Goal: Information Seeking & Learning: Learn about a topic

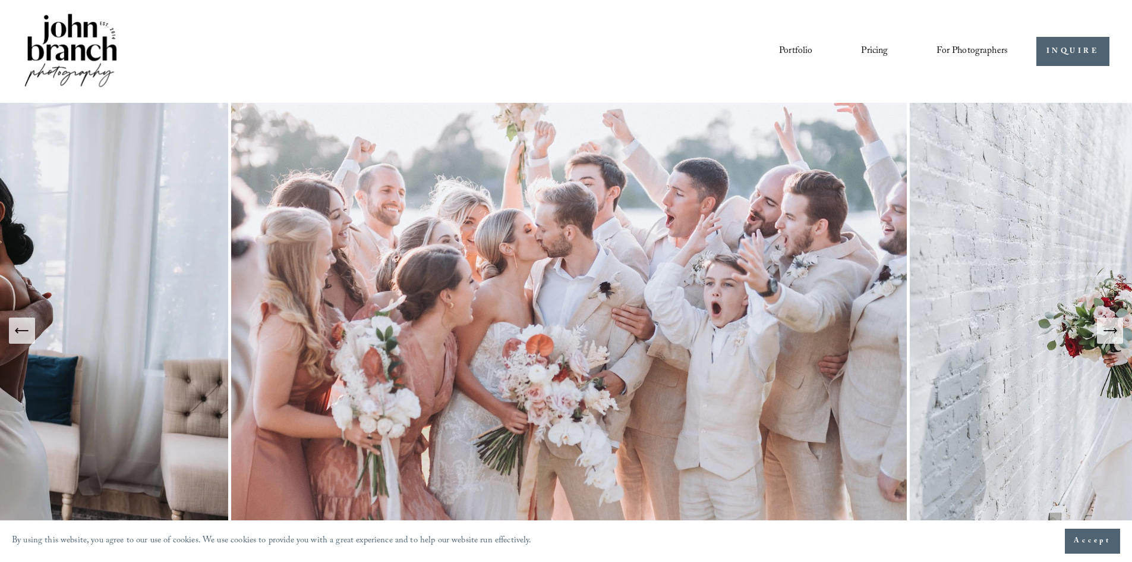
click at [1080, 537] on span "Accept" at bounding box center [1092, 541] width 37 height 12
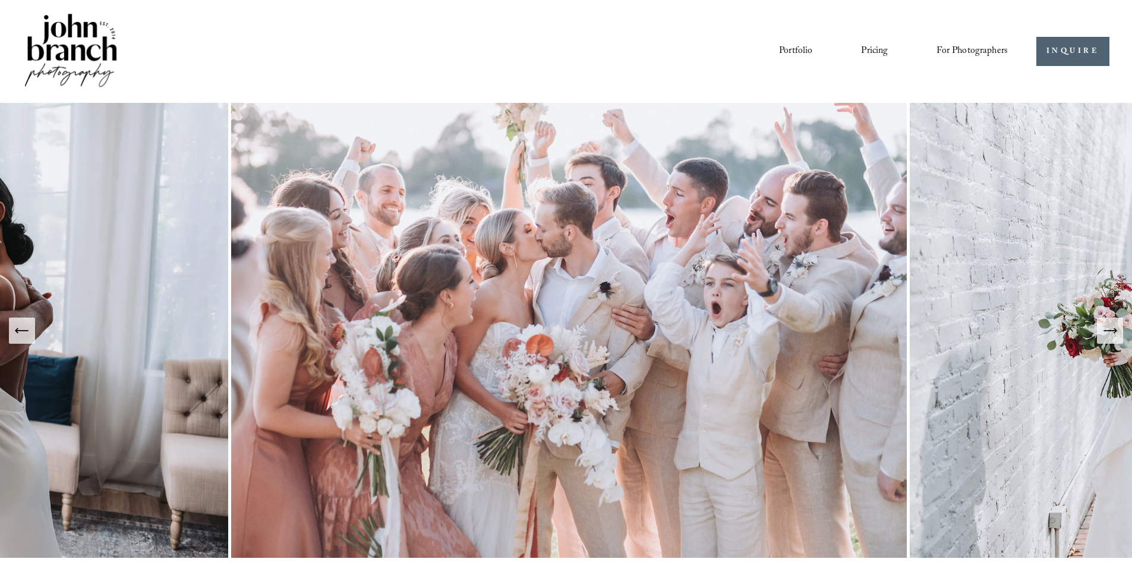
drag, startPoint x: 853, startPoint y: 46, endPoint x: 866, endPoint y: 50, distance: 13.0
click at [857, 47] on nav "Portfolio Pricing For Photographers Presets Education Courses Blog" at bounding box center [893, 51] width 229 height 20
click at [868, 50] on link "Pricing" at bounding box center [874, 51] width 27 height 20
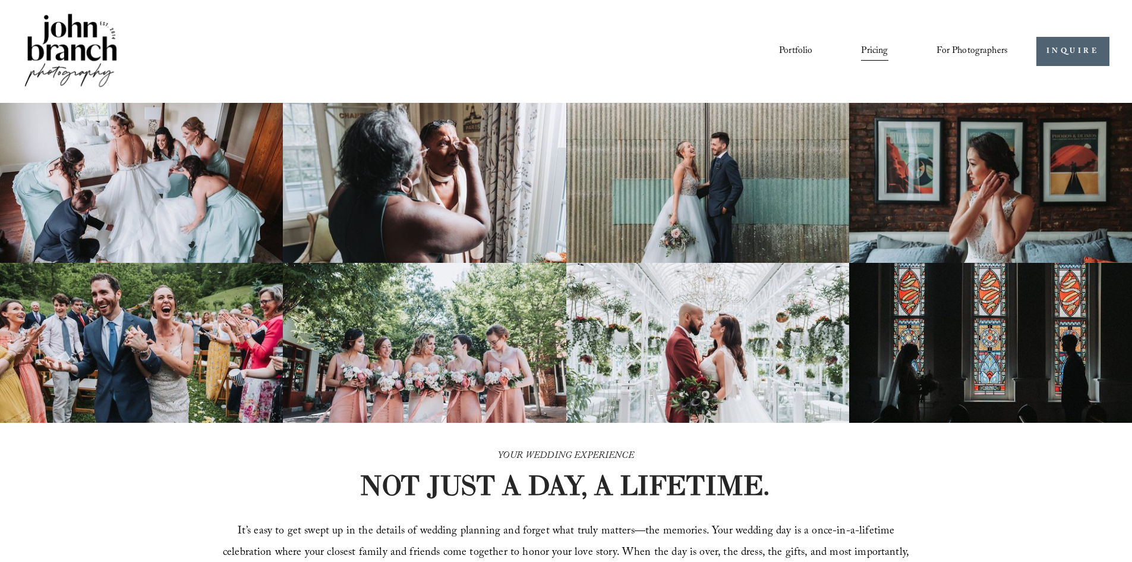
click at [969, 49] on span "For Photographers" at bounding box center [972, 51] width 71 height 18
click at [0, 0] on link "Blog" at bounding box center [0, 0] width 0 height 0
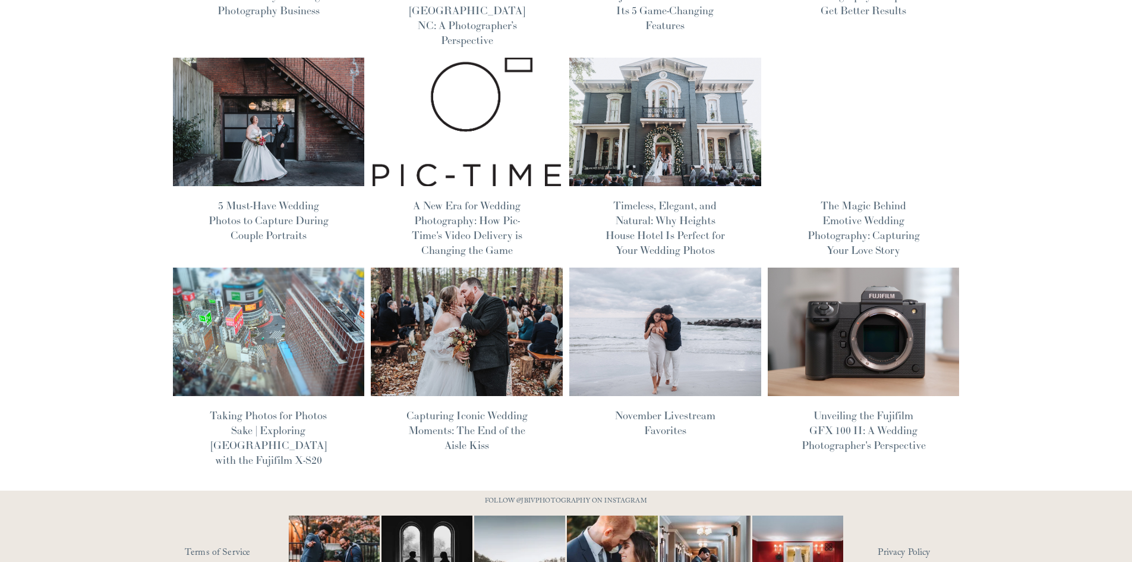
scroll to position [297, 0]
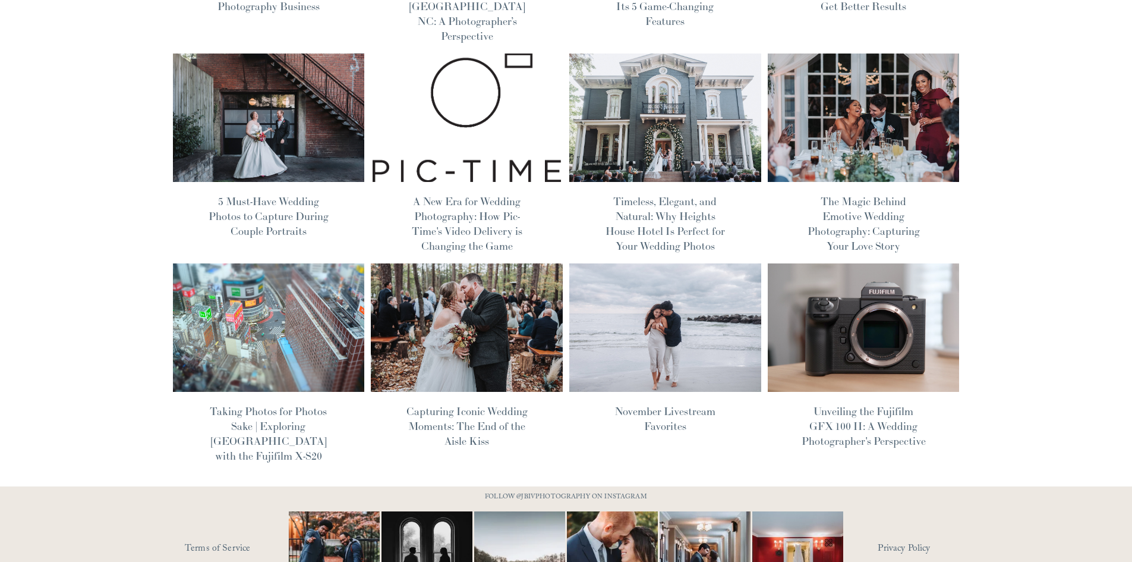
click at [865, 411] on link "Unveiling the Fujifilm GFX 100 II: A Wedding Photographer's Perspective" at bounding box center [864, 425] width 124 height 43
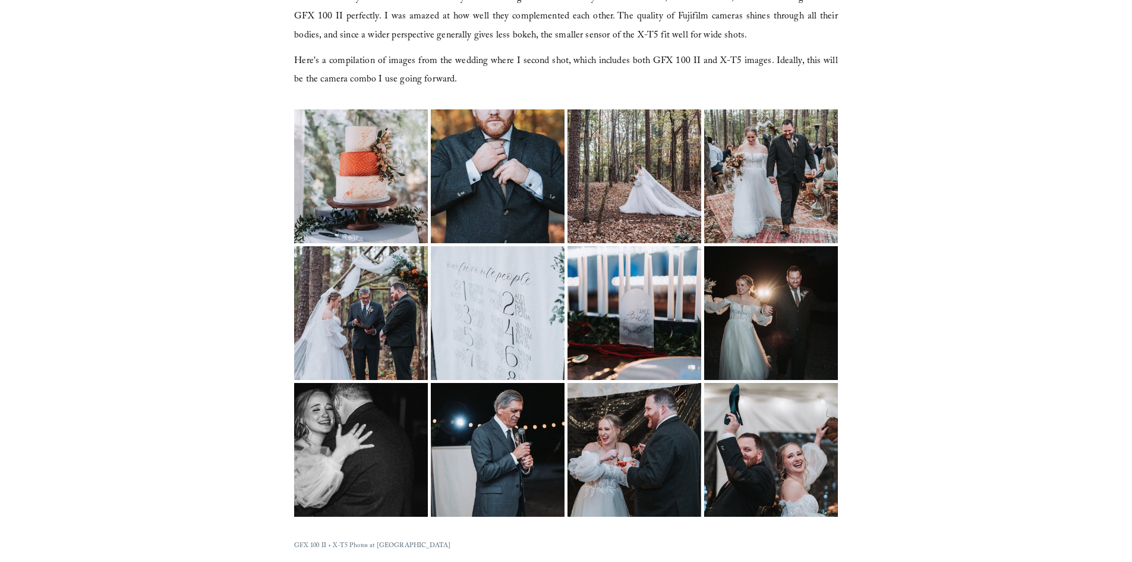
scroll to position [1783, 0]
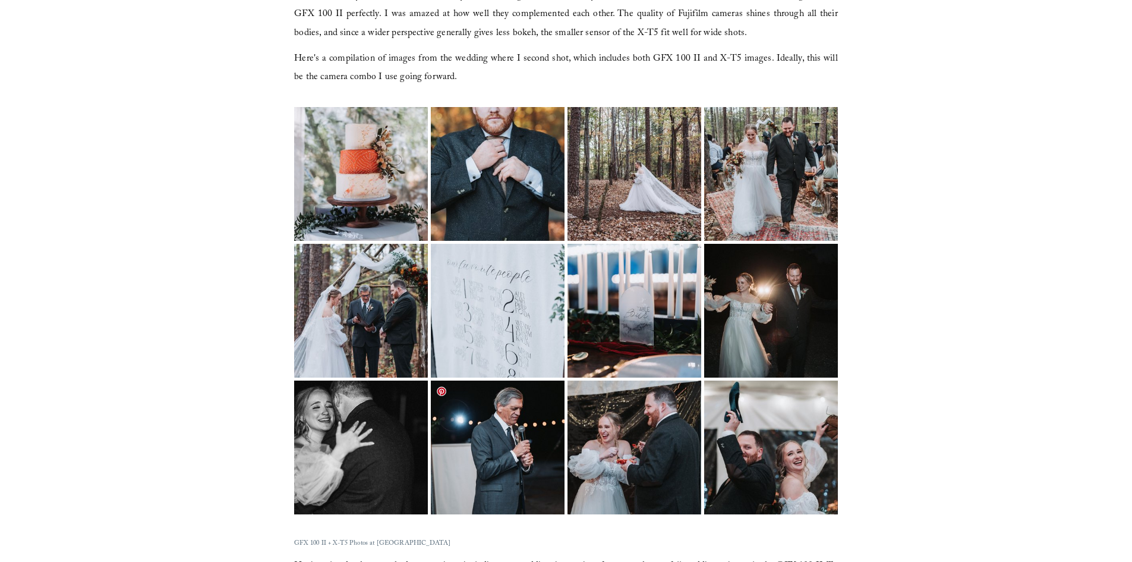
click at [513, 413] on img at bounding box center [498, 447] width 200 height 134
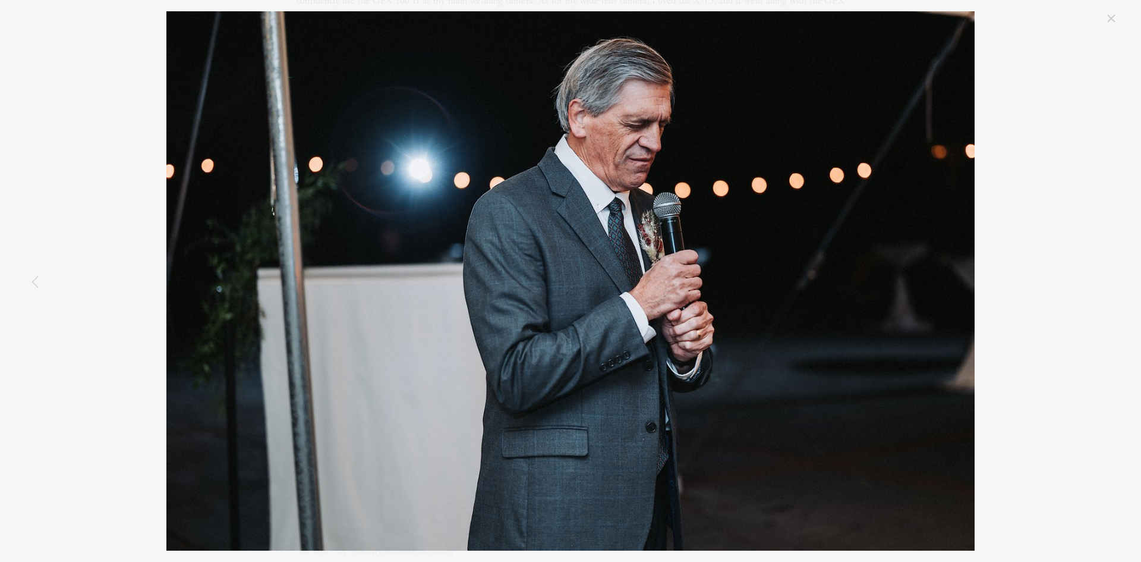
click at [75, 11] on div "Timberlake Earth Sanctuary Wedding Photography" at bounding box center [570, 280] width 1095 height 539
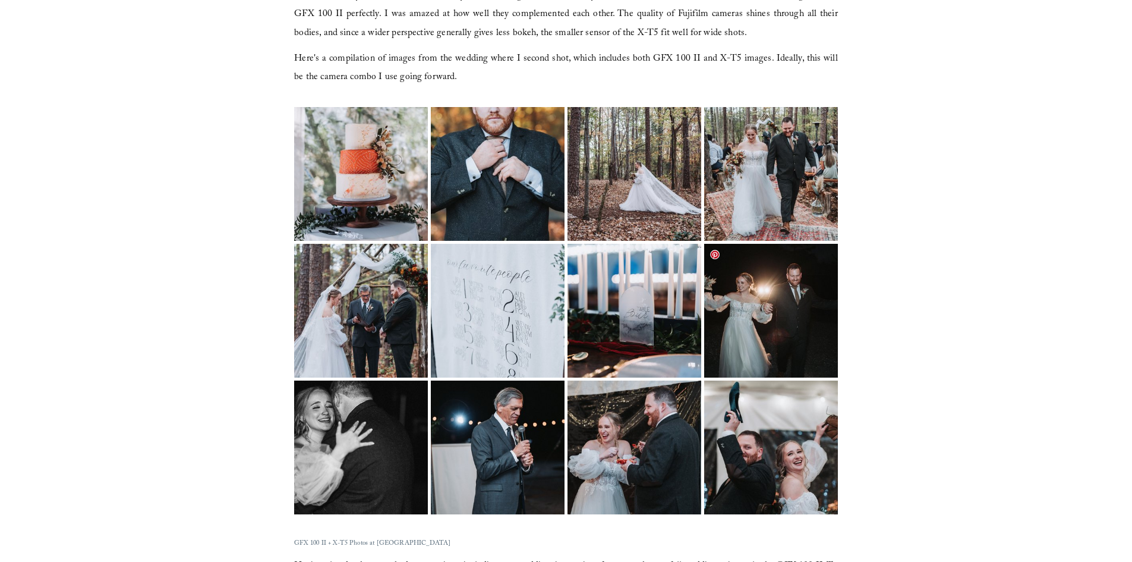
click at [805, 301] on img at bounding box center [771, 311] width 200 height 134
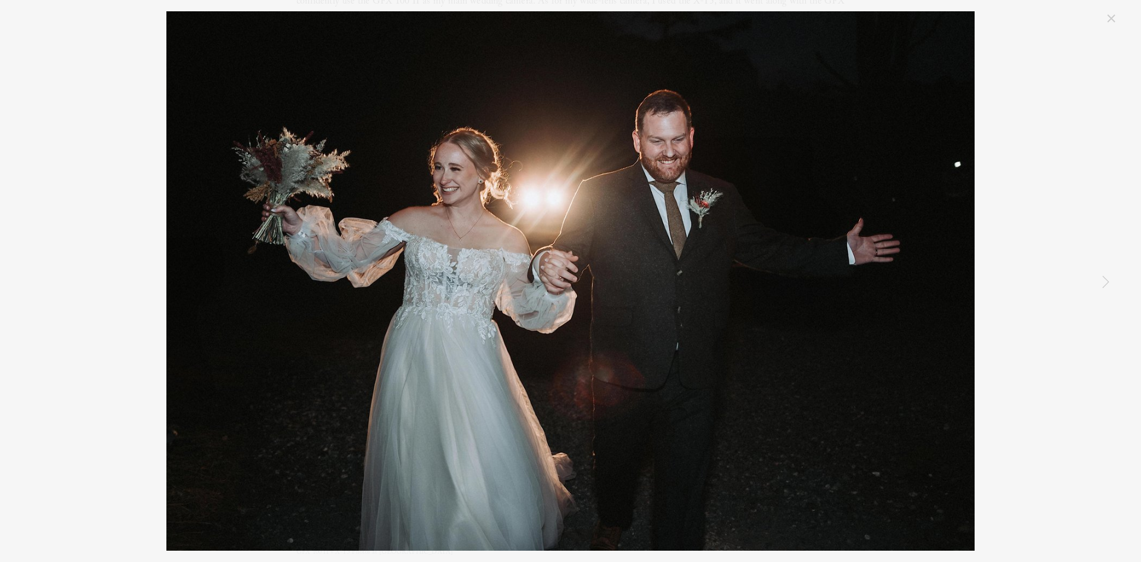
click at [1061, 78] on div "Timberlake Earth Sanctuary Wedding Photography" at bounding box center [570, 280] width 1095 height 539
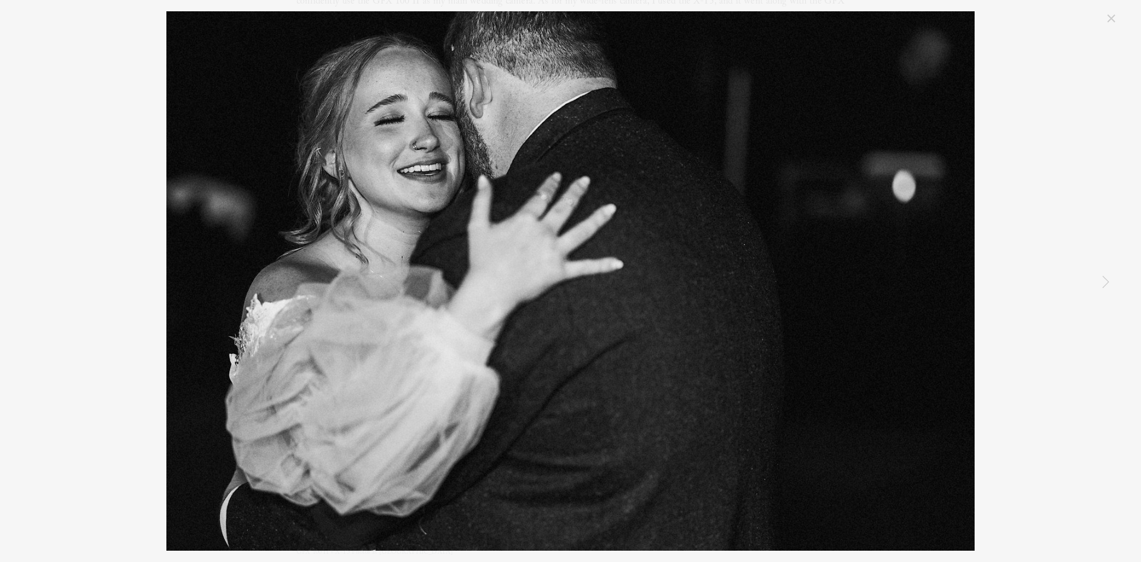
click at [1114, 17] on link "Close" at bounding box center [1111, 18] width 14 height 14
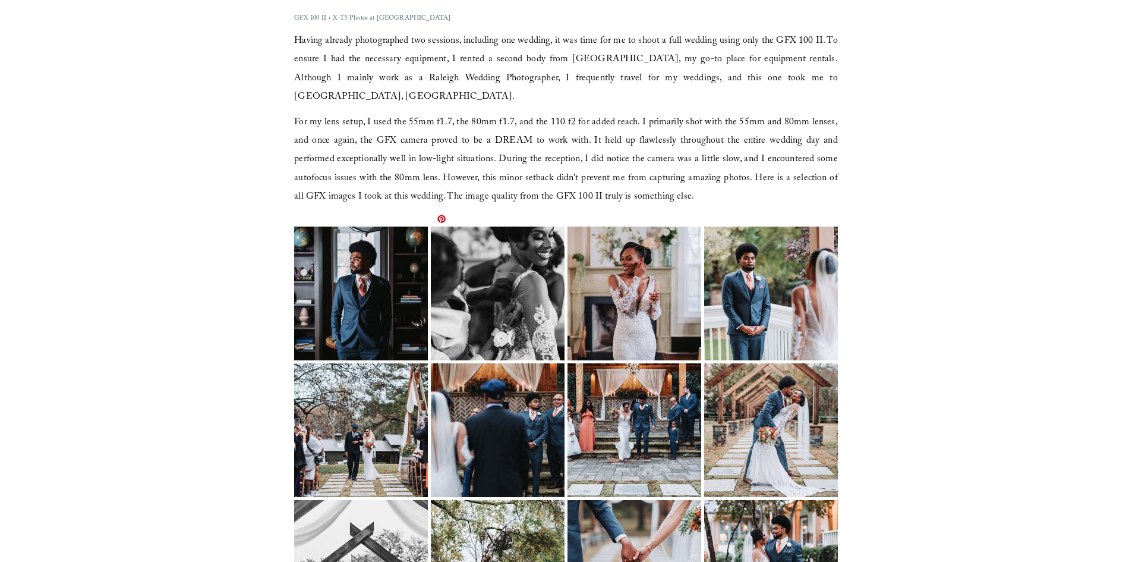
scroll to position [2496, 0]
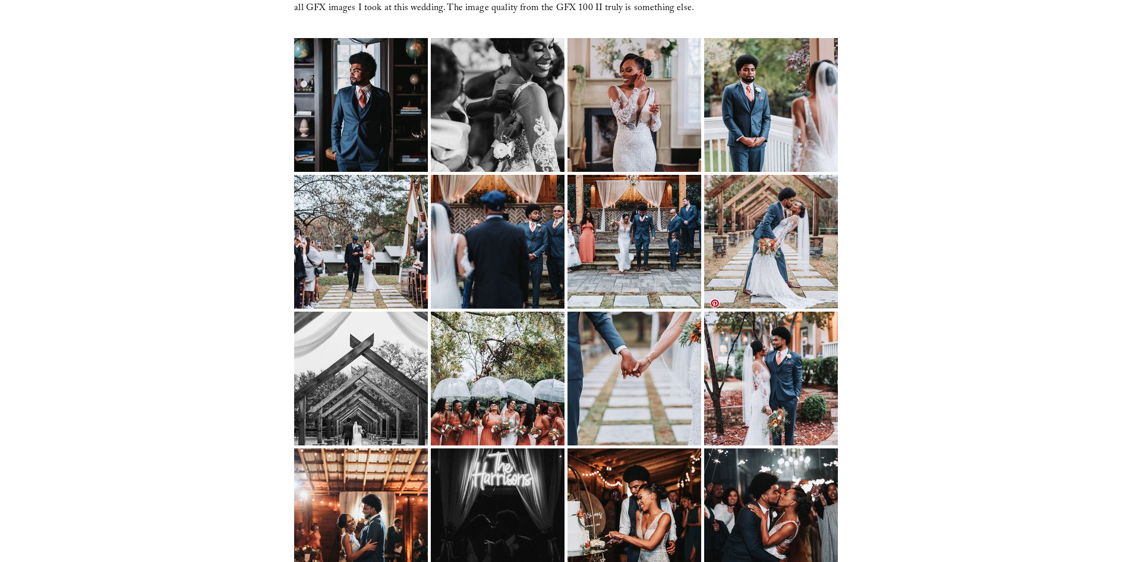
click at [787, 371] on img at bounding box center [771, 378] width 178 height 134
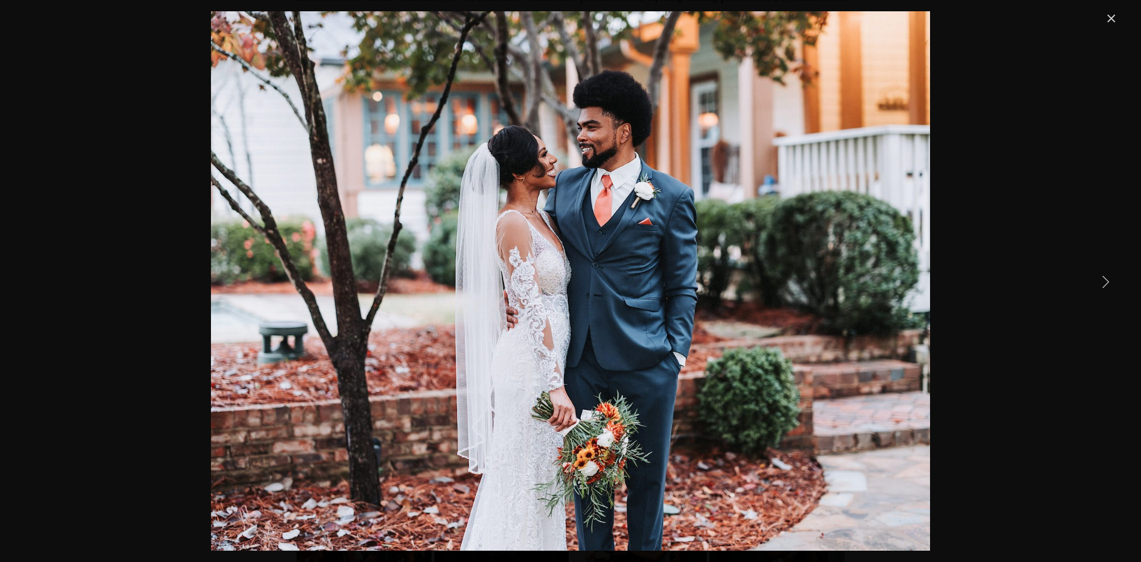
click at [1114, 17] on link "Close" at bounding box center [1111, 18] width 14 height 14
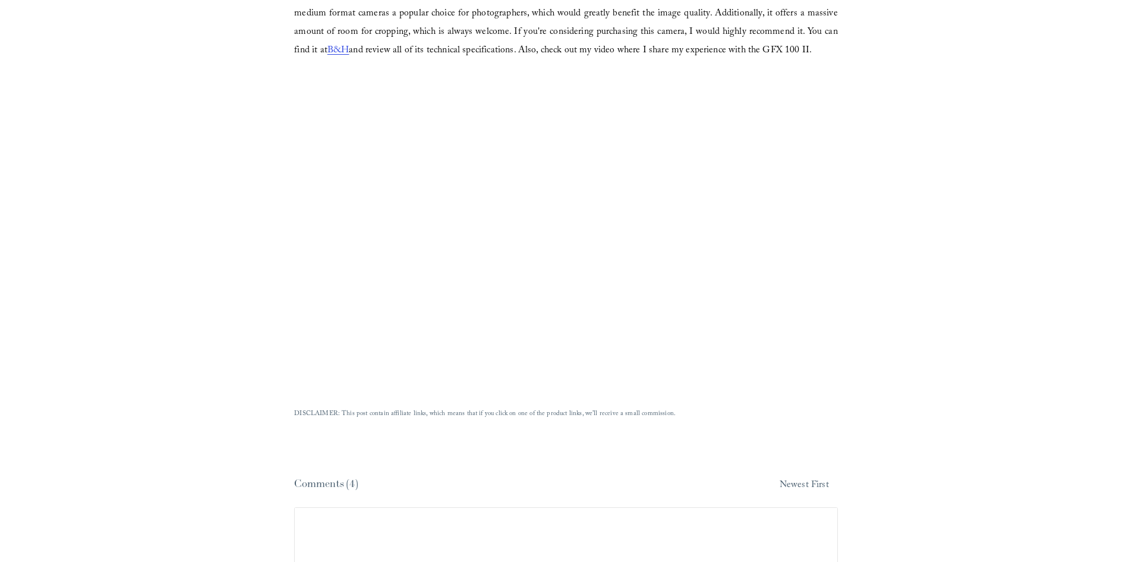
scroll to position [2971, 0]
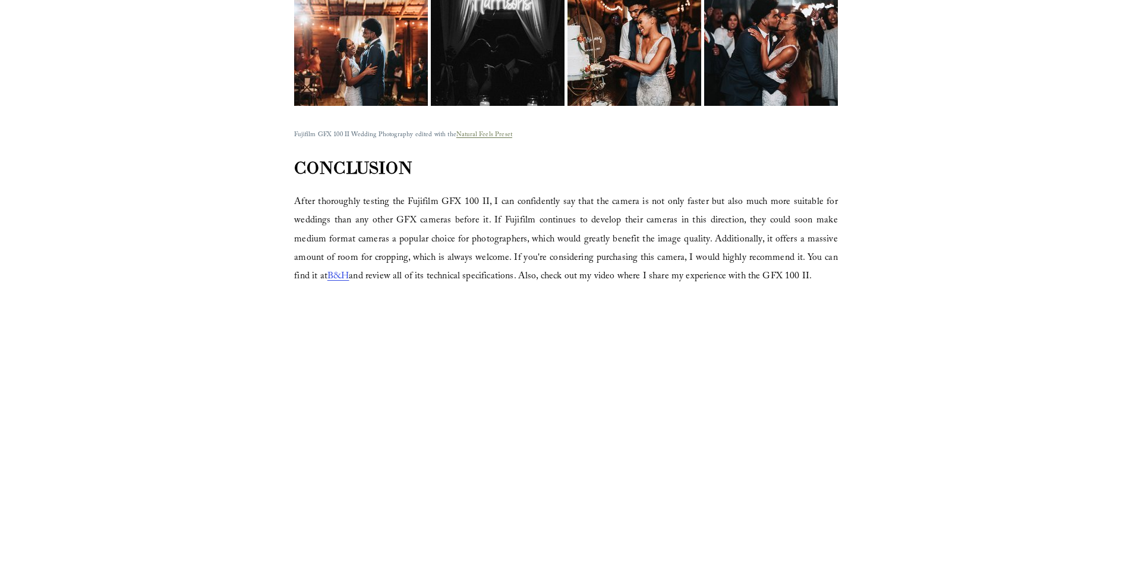
click at [569, 269] on span "and review all of its technical specifications. Also, check out my video where …" at bounding box center [580, 277] width 463 height 16
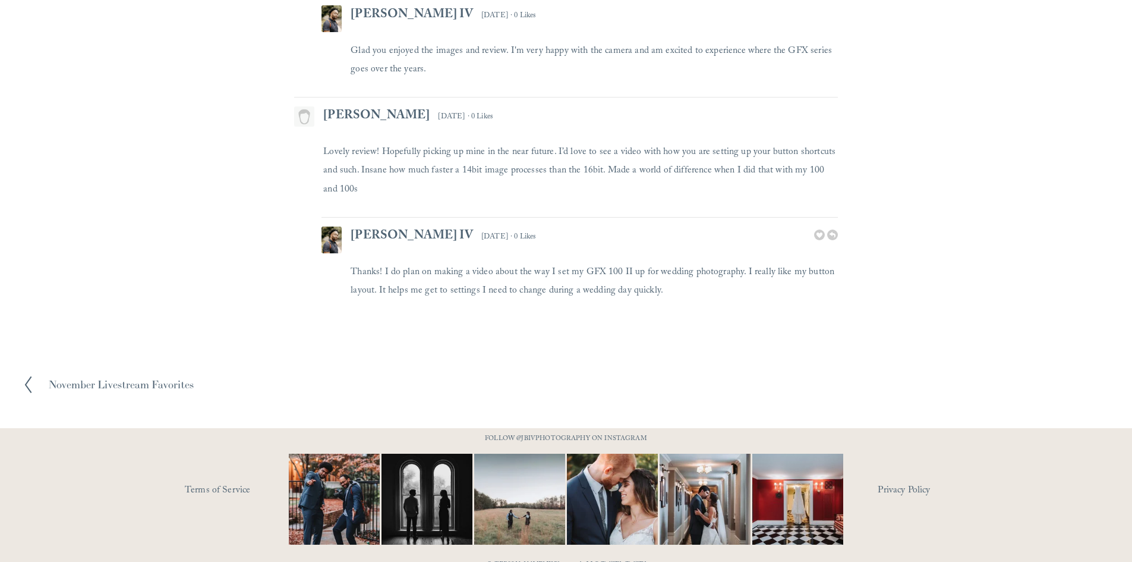
scroll to position [3922, 0]
click at [780, 486] on img at bounding box center [798, 498] width 137 height 91
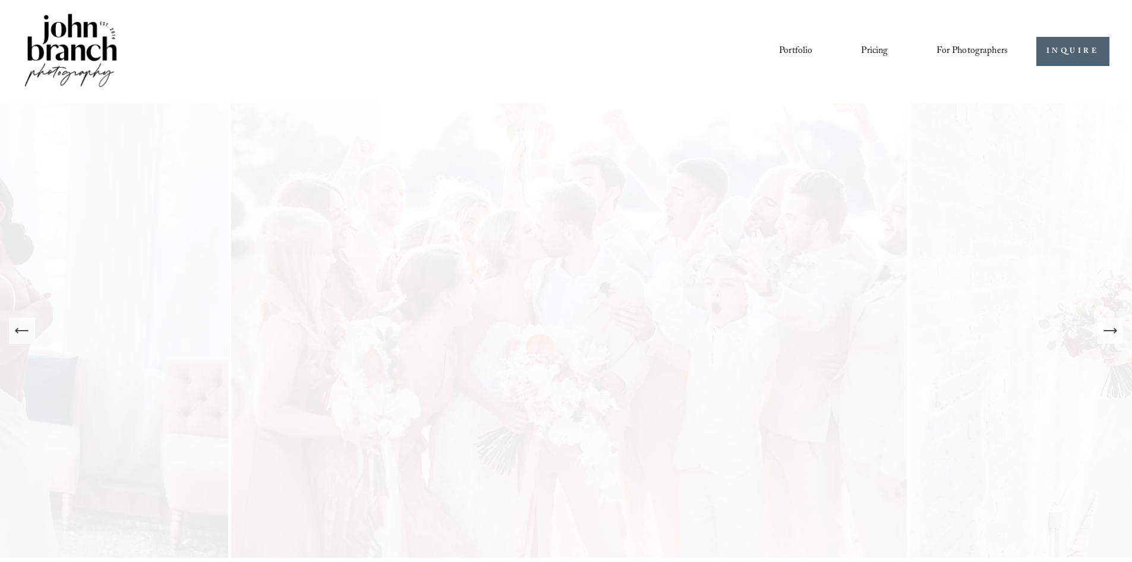
click at [0, 0] on link "Blog" at bounding box center [0, 0] width 0 height 0
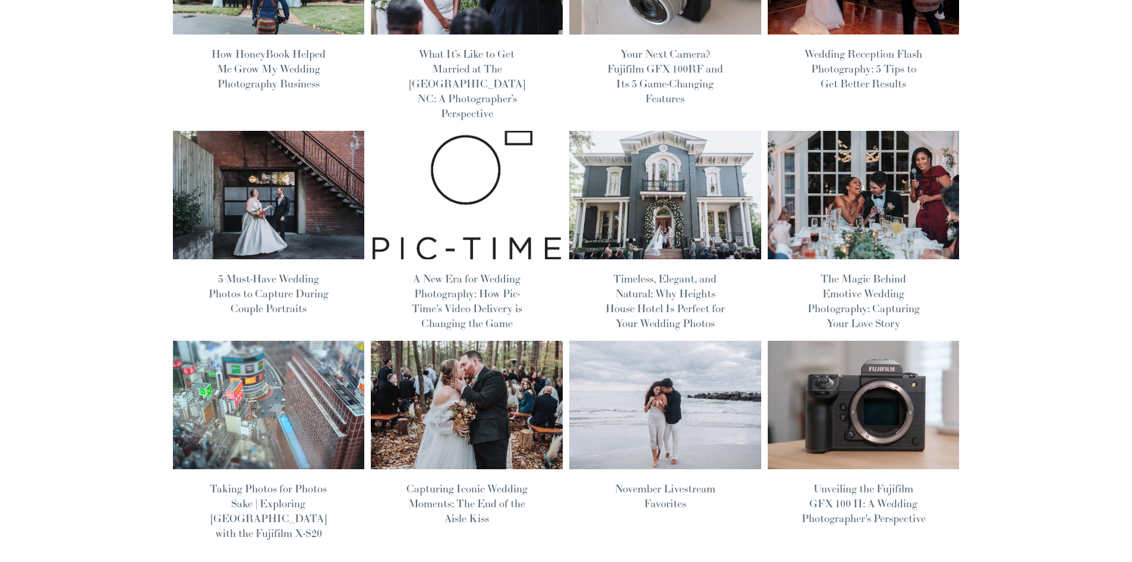
scroll to position [297, 0]
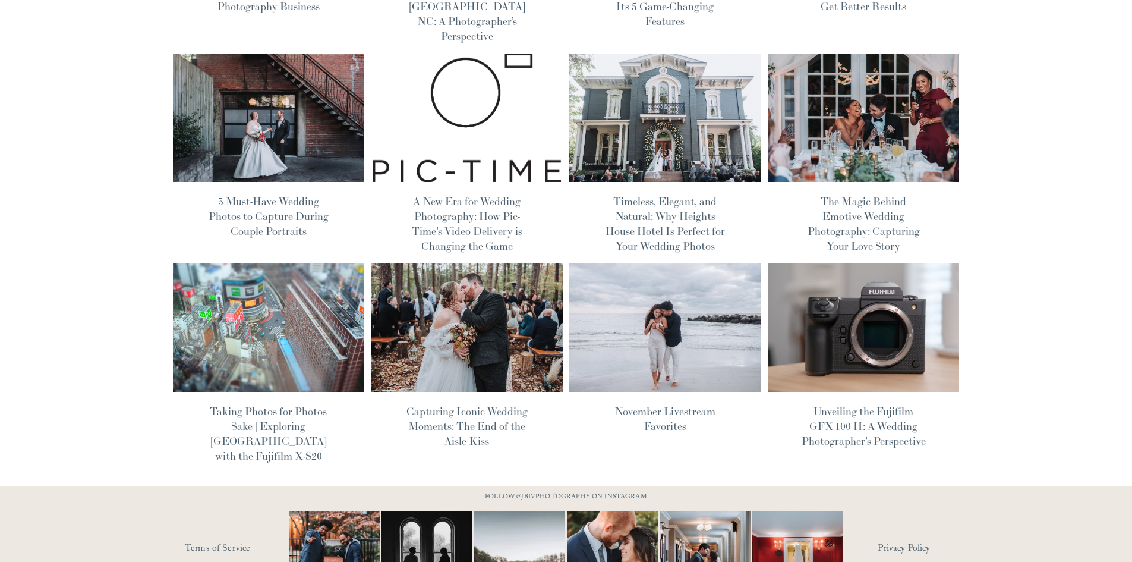
click at [856, 404] on link "Unveiling the Fujifilm GFX 100 II: A Wedding Photographer's Perspective" at bounding box center [864, 425] width 124 height 43
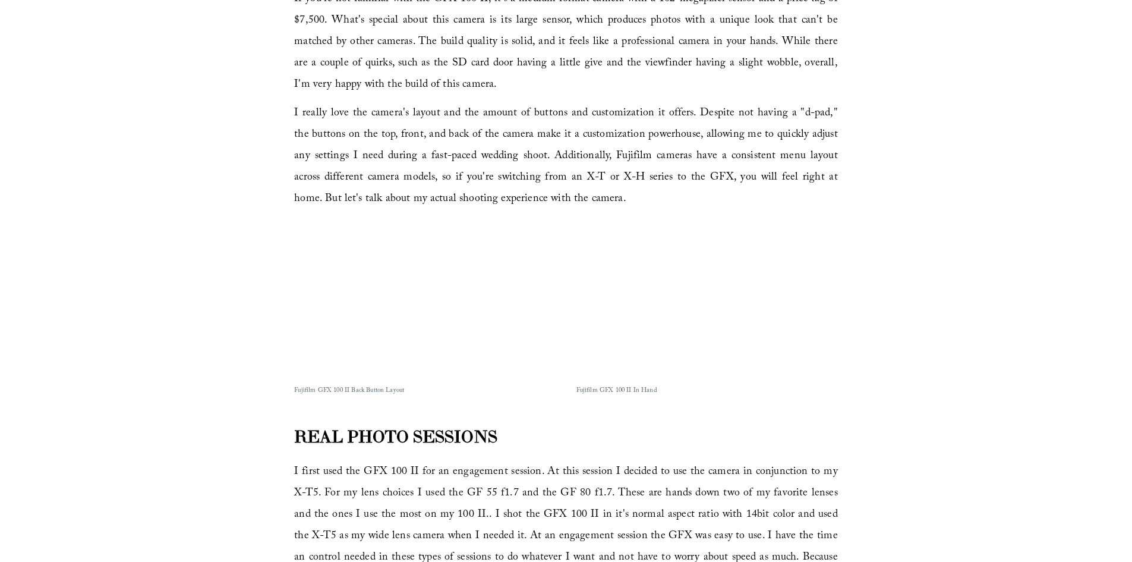
scroll to position [535, 0]
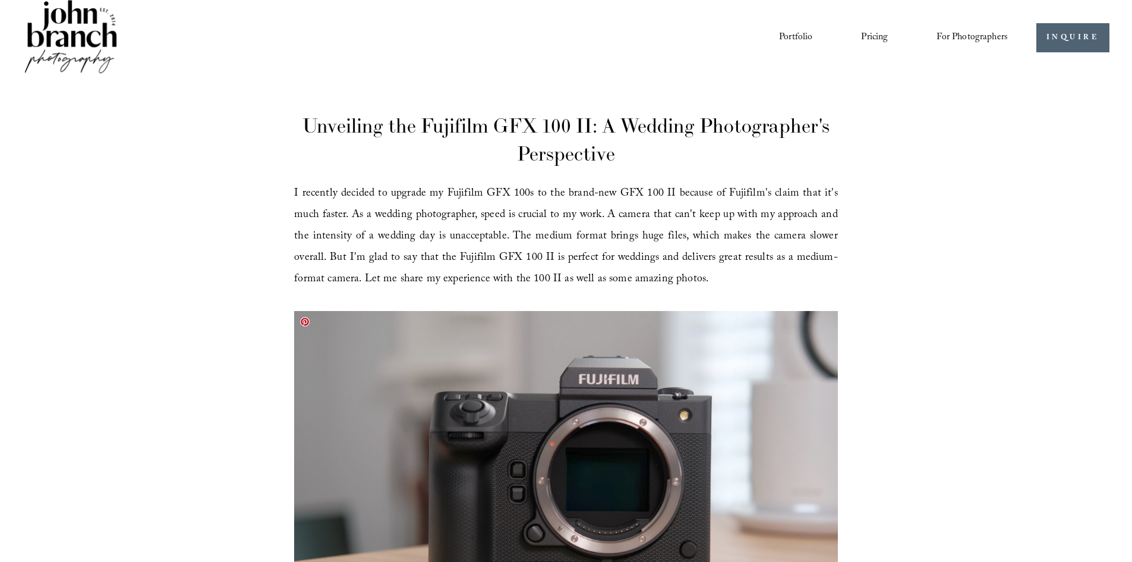
scroll to position [0, 0]
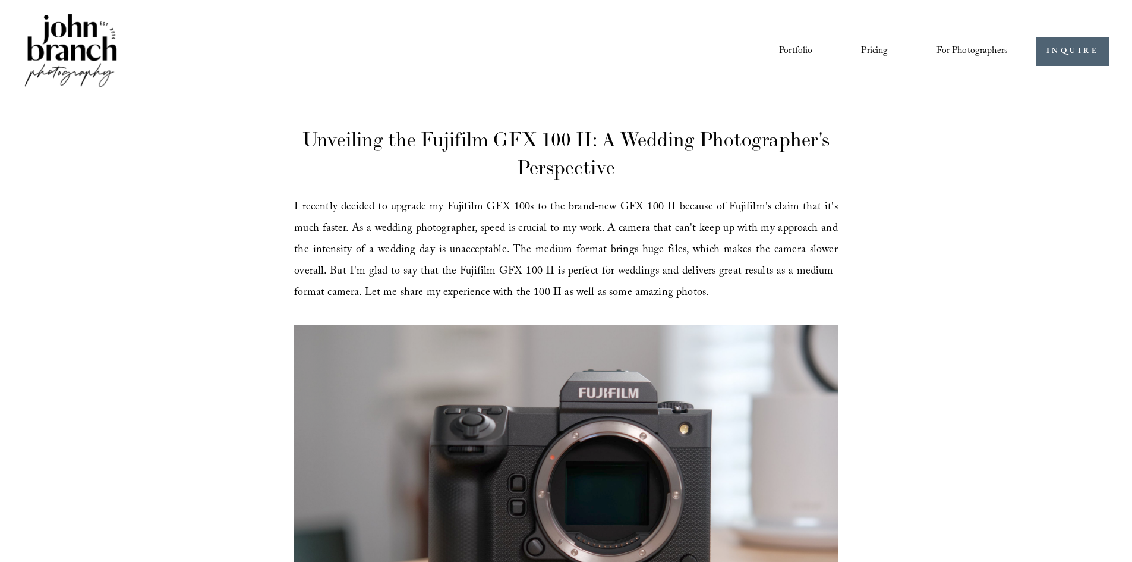
click at [723, 248] on span "I recently decided to upgrade my Fujifilm GFX 100s to the brand-new GFX 100 II …" at bounding box center [565, 250] width 543 height 104
drag, startPoint x: 621, startPoint y: 267, endPoint x: 689, endPoint y: 280, distance: 69.0
click at [621, 267] on span "I recently decided to upgrade my Fujifilm GFX 100s to the brand-new GFX 100 II …" at bounding box center [565, 250] width 543 height 104
click at [784, 277] on span "I recently decided to upgrade my Fujifilm GFX 100s to the brand-new GFX 100 II …" at bounding box center [565, 250] width 543 height 104
click at [586, 309] on div "I recently decided to upgrade my Fujifilm GFX 100s to the brand-new GFX 100 II …" at bounding box center [565, 255] width 563 height 117
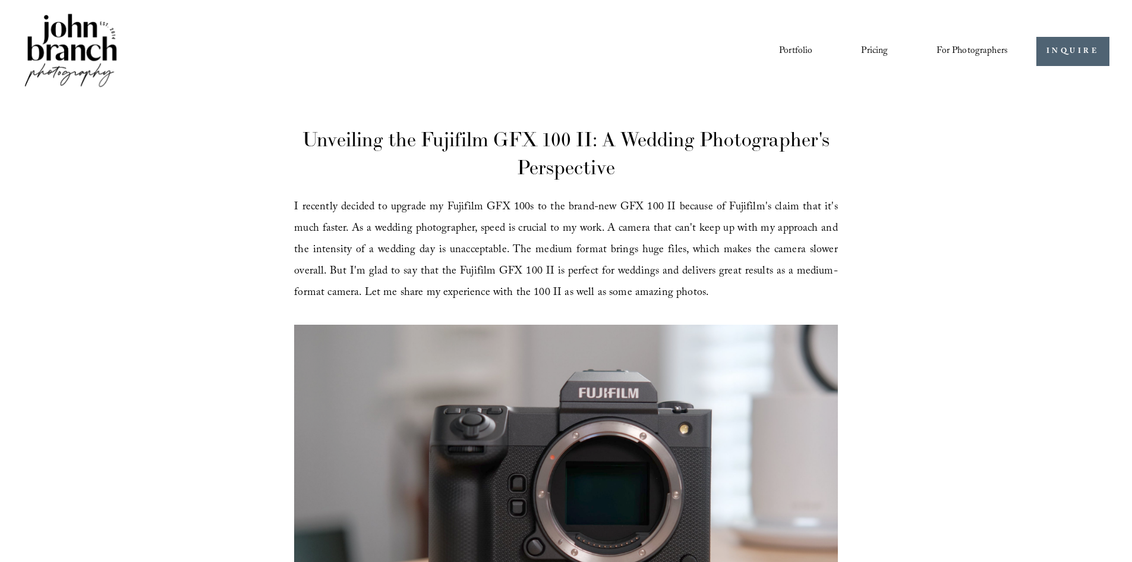
click at [612, 290] on span "I recently decided to upgrade my Fujifilm GFX 100s to the brand-new GFX 100 II …" at bounding box center [565, 250] width 543 height 104
drag, startPoint x: 699, startPoint y: 287, endPoint x: 530, endPoint y: 298, distance: 170.3
click at [496, 294] on p "I recently decided to upgrade my Fujifilm GFX 100s to the brand-new GFX 100 II …" at bounding box center [565, 250] width 543 height 107
click at [672, 289] on span "I recently decided to upgrade my Fujifilm GFX 100s to the brand-new GFX 100 II …" at bounding box center [565, 250] width 543 height 104
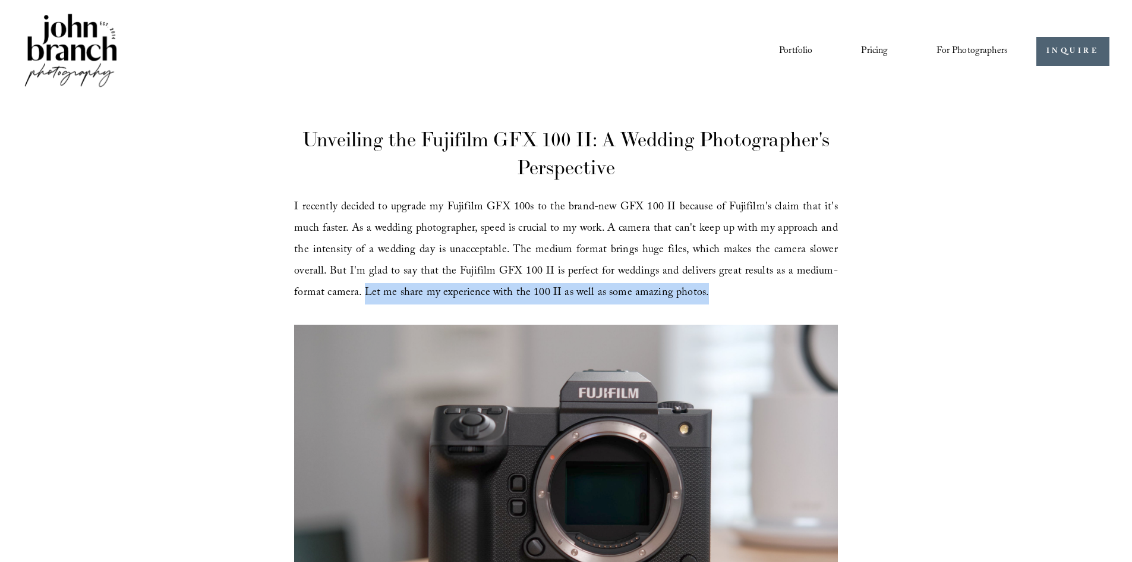
drag, startPoint x: 702, startPoint y: 291, endPoint x: 375, endPoint y: 298, distance: 327.5
click at [363, 298] on p "I recently decided to upgrade my Fujifilm GFX 100s to the brand-new GFX 100 II …" at bounding box center [565, 250] width 543 height 107
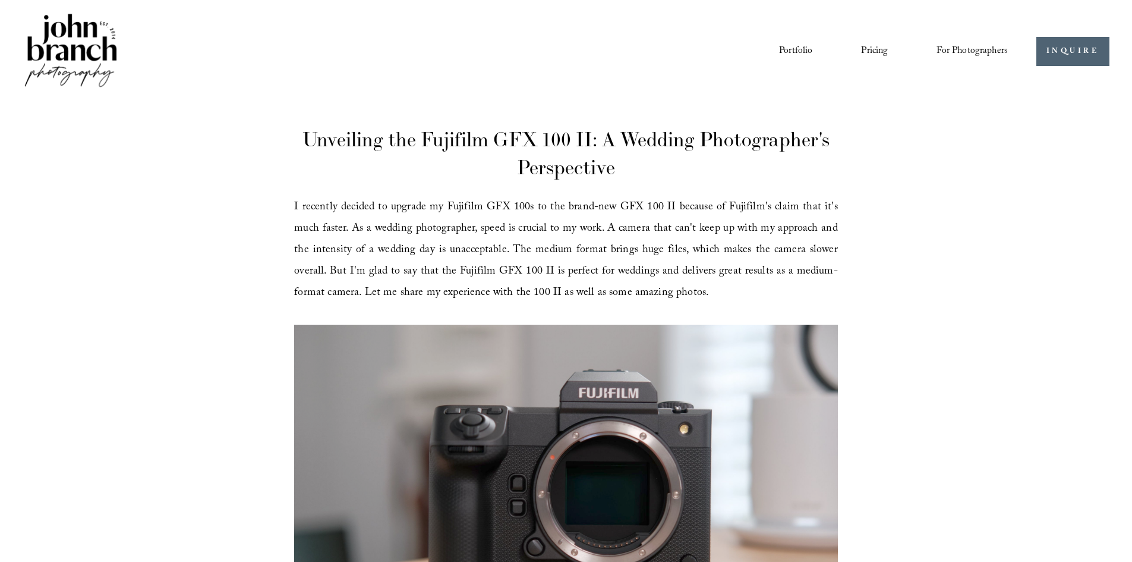
drag, startPoint x: 702, startPoint y: 316, endPoint x: 699, endPoint y: 293, distance: 23.3
click at [700, 316] on div "Fujifilm GFX 100 II" at bounding box center [565, 490] width 563 height 353
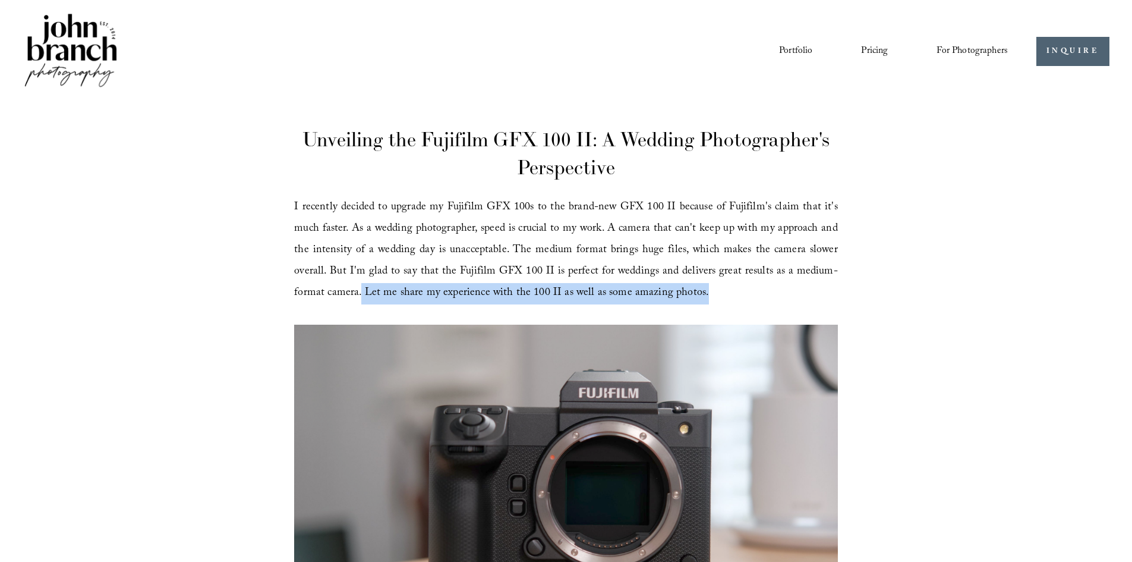
drag, startPoint x: 701, startPoint y: 286, endPoint x: 361, endPoint y: 299, distance: 340.8
click at [361, 299] on p "I recently decided to upgrade my Fujifilm GFX 100s to the brand-new GFX 100 II …" at bounding box center [565, 250] width 543 height 107
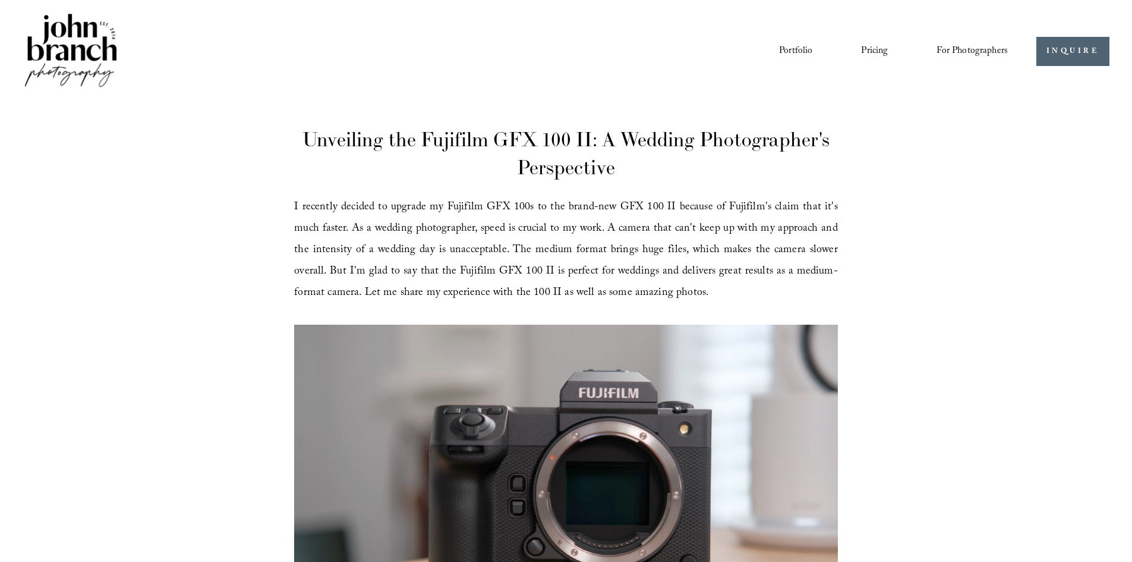
click at [768, 223] on span "I recently decided to upgrade my Fujifilm GFX 100s to the brand-new GFX 100 II …" at bounding box center [565, 250] width 543 height 104
click at [866, 47] on link "Pricing" at bounding box center [874, 51] width 27 height 20
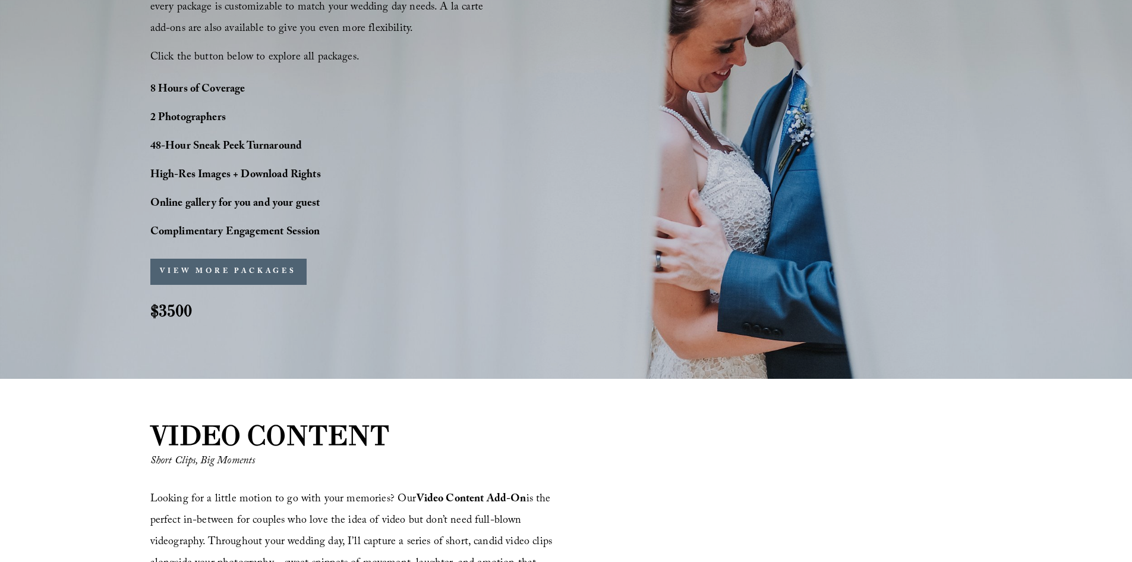
scroll to position [1010, 0]
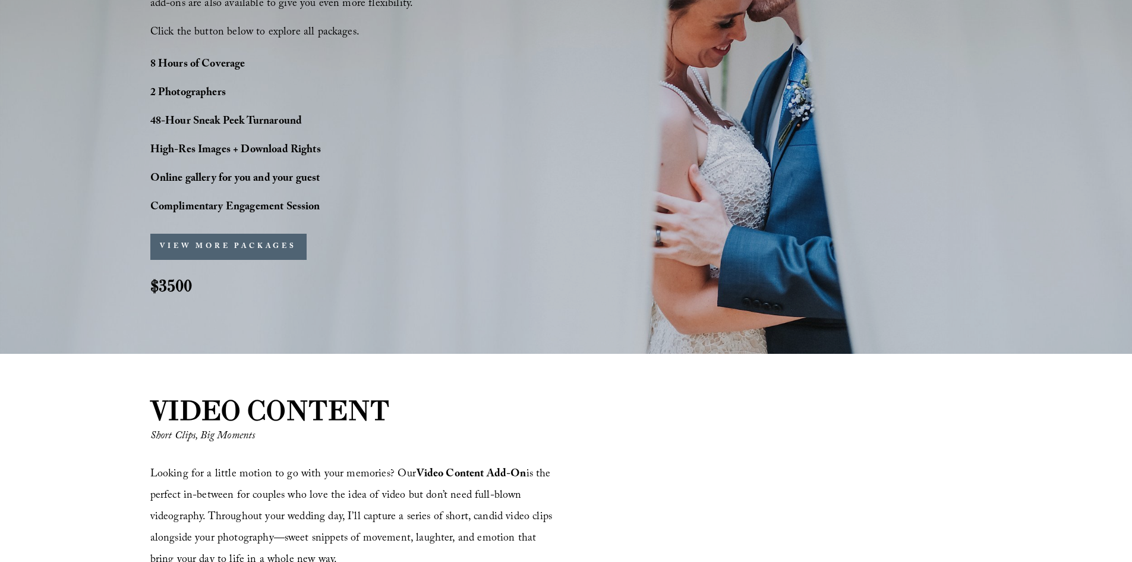
click at [371, 302] on div "PERFECT PHOTO COVERAGE This package is the top choice for our couple and for go…" at bounding box center [566, 26] width 1132 height 579
click at [420, 221] on div "PERFECT PHOTO COVERAGE This package is the top choice for our couple and for go…" at bounding box center [566, 26] width 1132 height 579
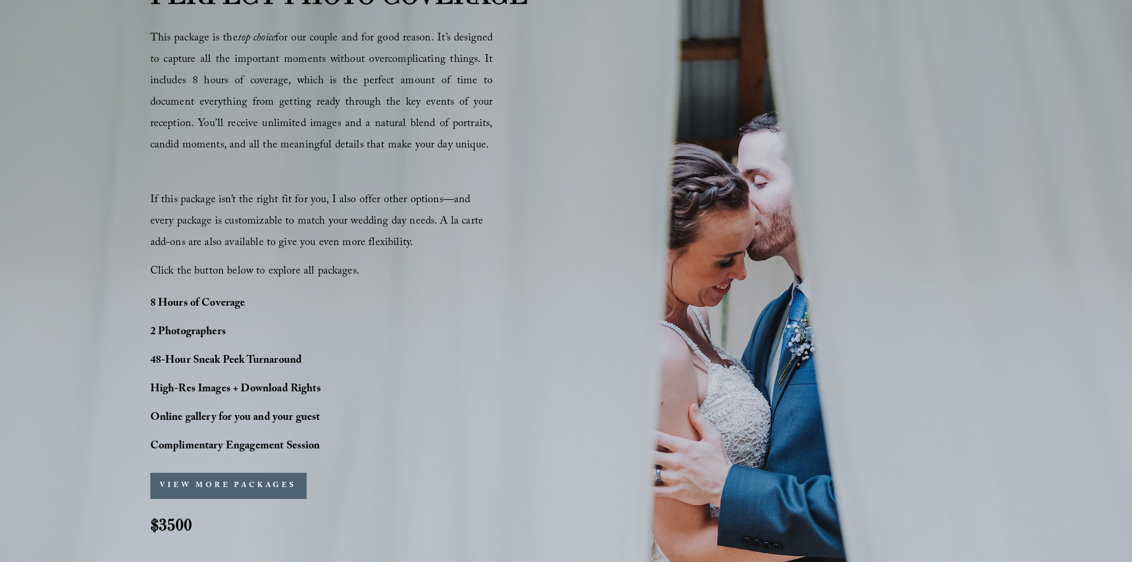
scroll to position [773, 0]
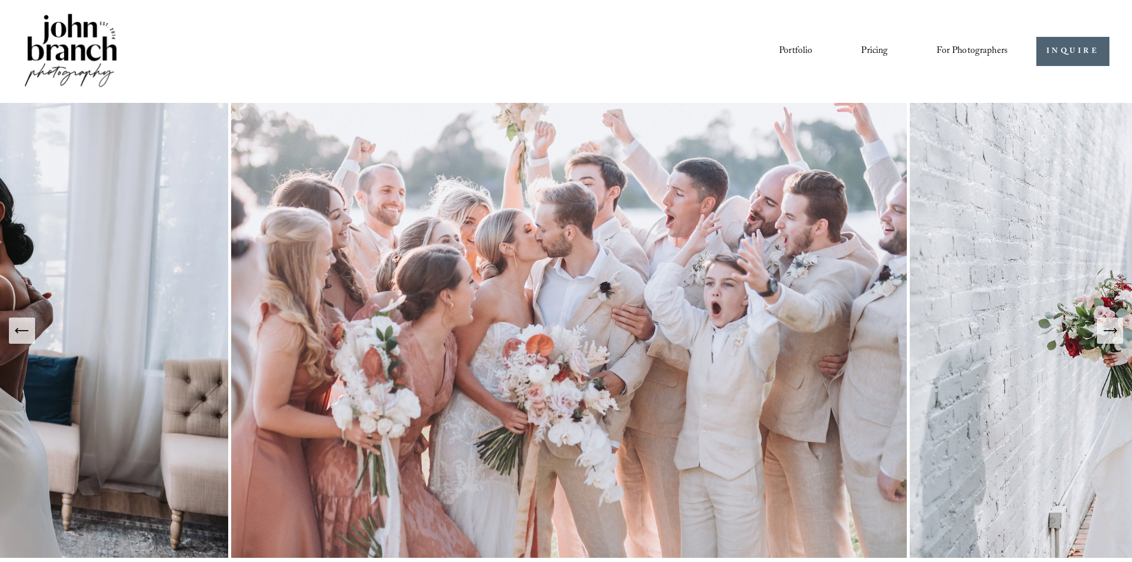
click at [802, 53] on link "Portfolio" at bounding box center [795, 51] width 33 height 20
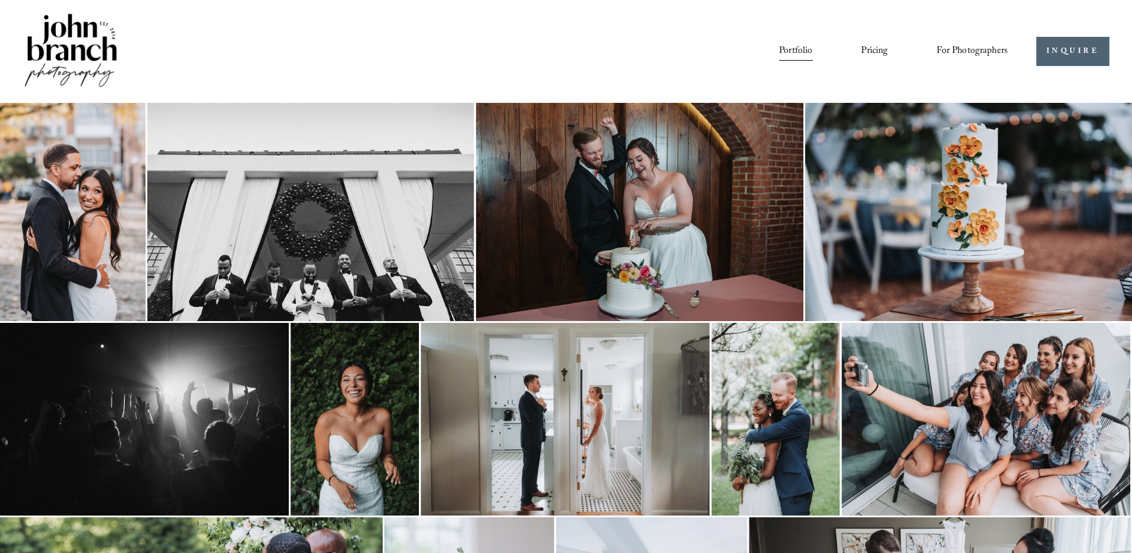
click at [367, 427] on img at bounding box center [355, 419] width 128 height 193
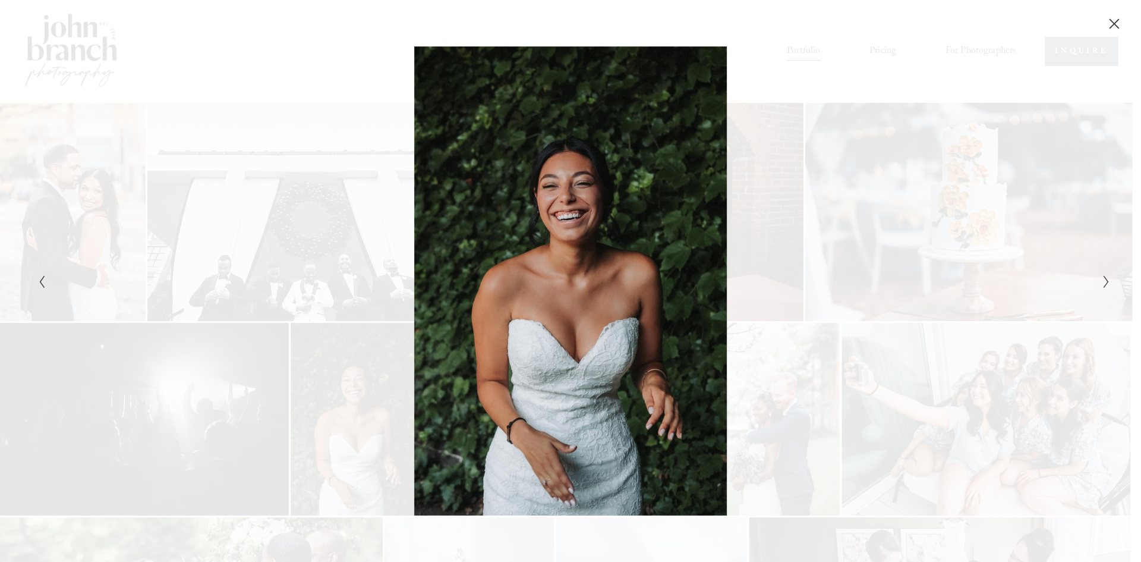
click at [262, 17] on div "Gallery" at bounding box center [570, 15] width 1141 height 30
click at [1111, 23] on icon "Close" at bounding box center [1114, 24] width 12 height 12
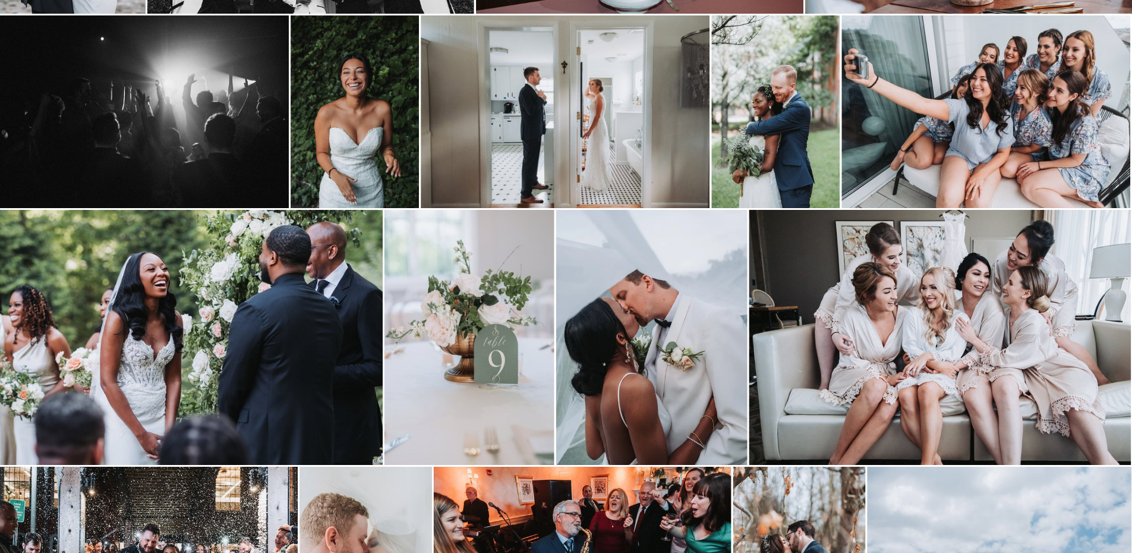
scroll to position [475, 0]
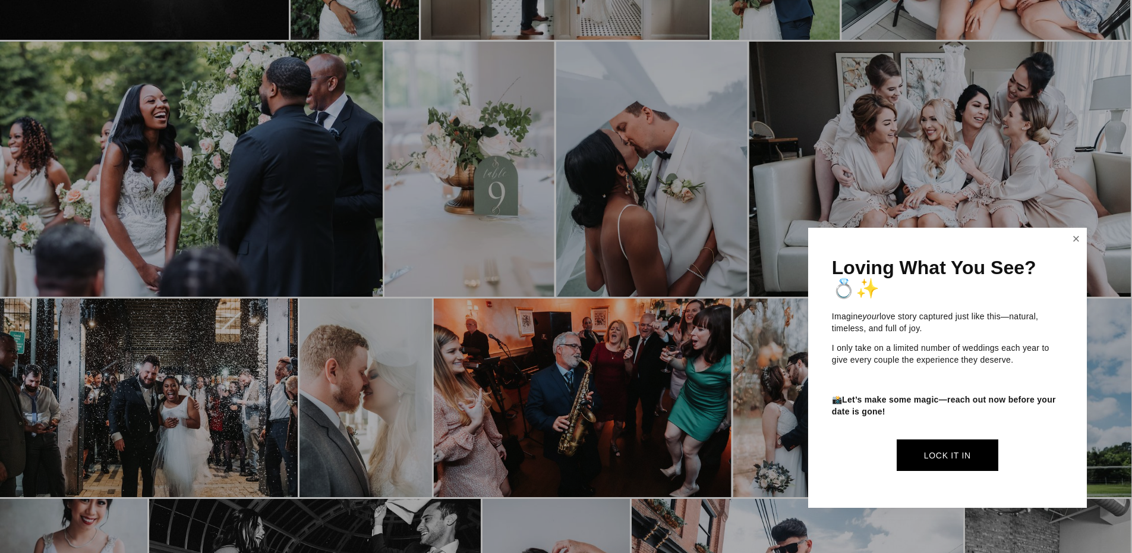
click at [1074, 237] on link "Close" at bounding box center [1076, 238] width 18 height 19
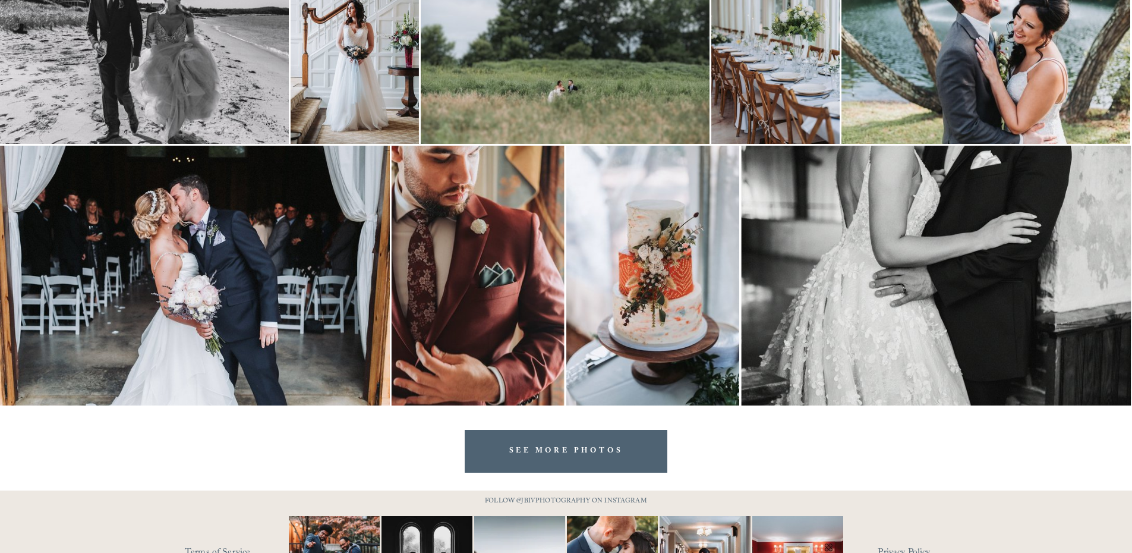
scroll to position [2386, 0]
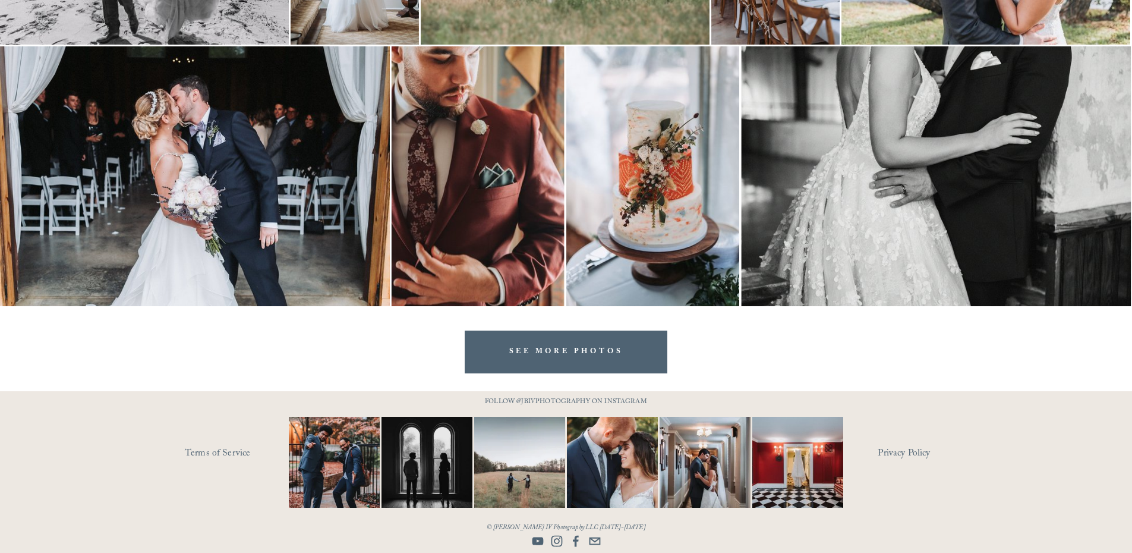
click at [526, 452] on img at bounding box center [520, 462] width 137 height 91
